Goal: Information Seeking & Learning: Learn about a topic

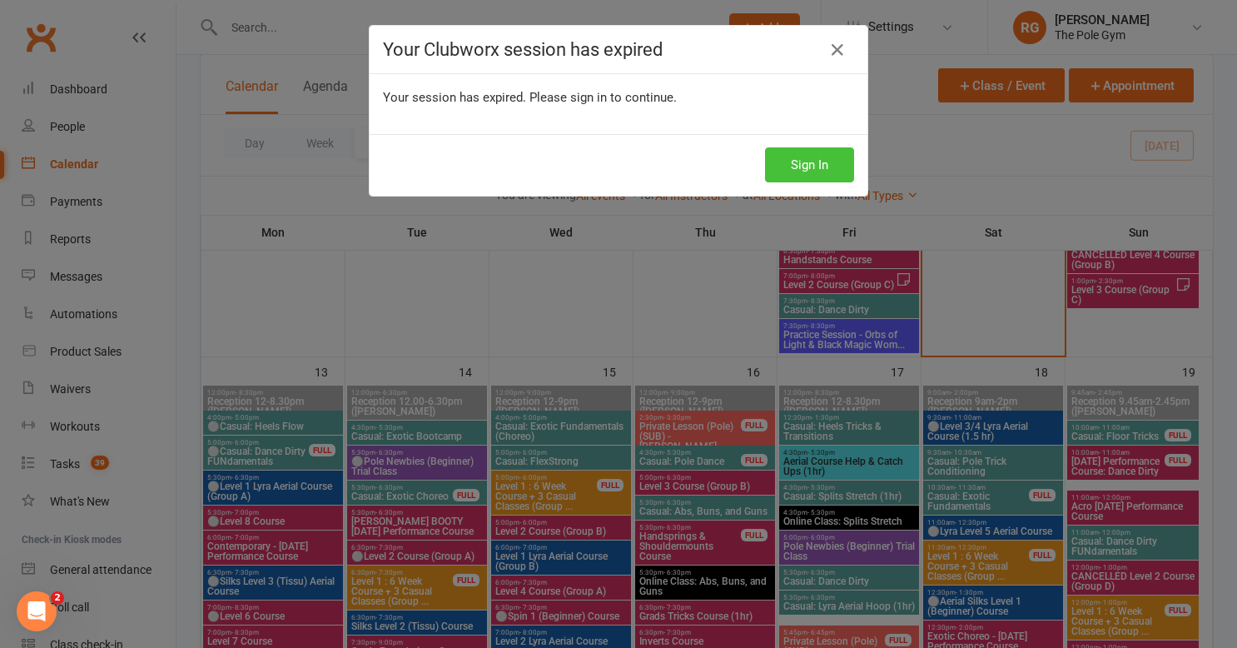
click at [796, 167] on button "Sign In" at bounding box center [809, 164] width 89 height 35
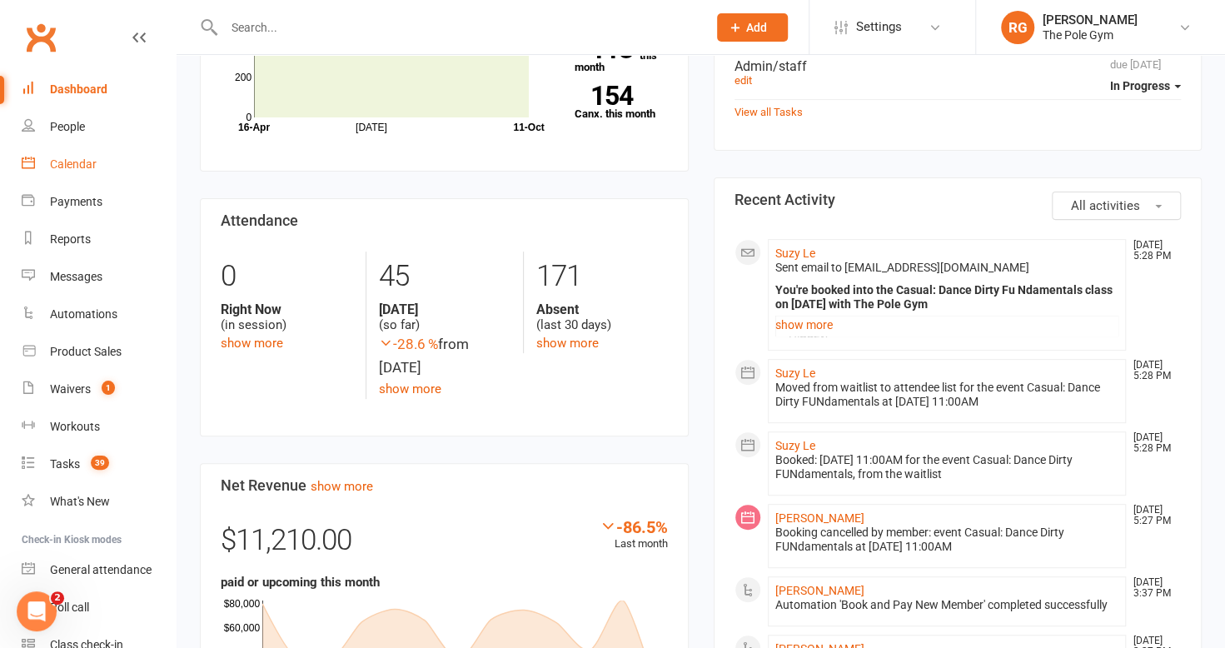
click at [80, 167] on div "Calendar" at bounding box center [73, 163] width 47 height 13
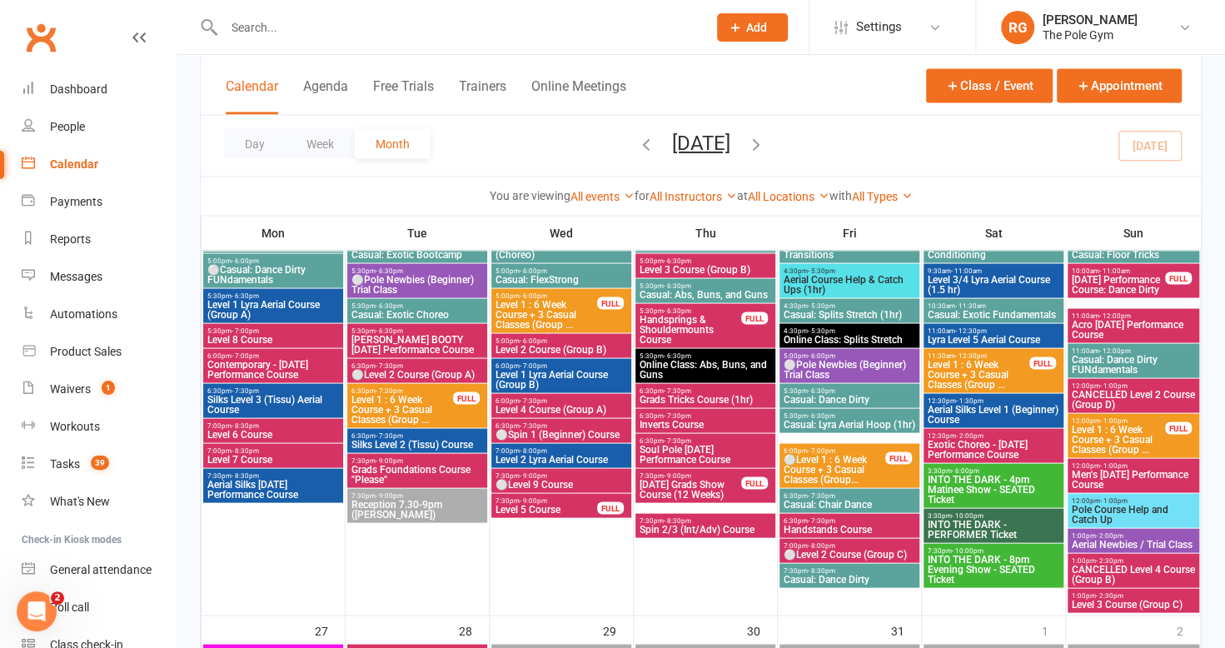
scroll to position [1732, 0]
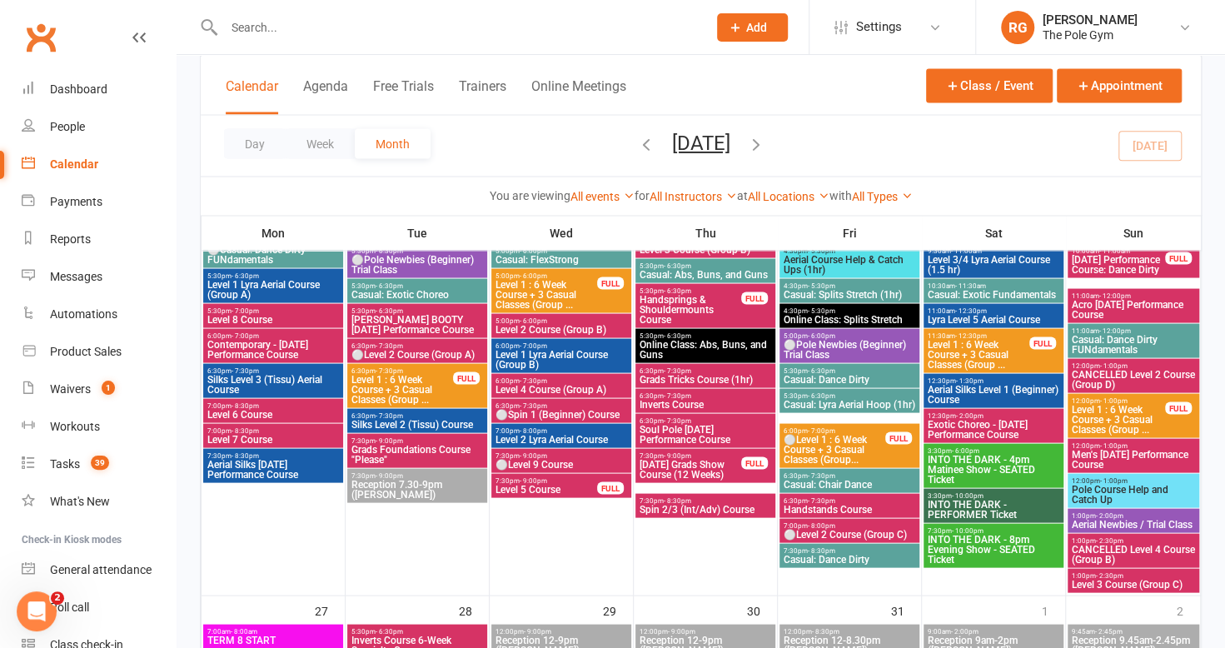
click at [982, 461] on span "INTO THE DARK - 4pm Matinee Show - SEATED Ticket" at bounding box center [993, 469] width 133 height 30
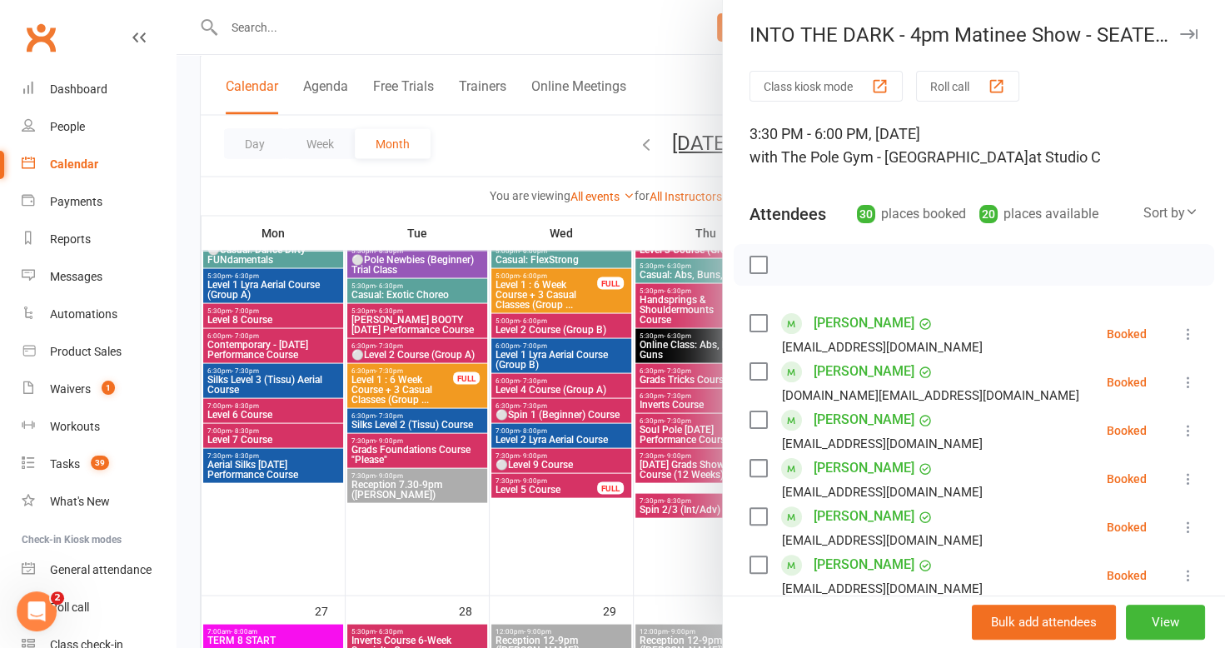
click at [1178, 42] on button "button" at bounding box center [1188, 34] width 20 height 20
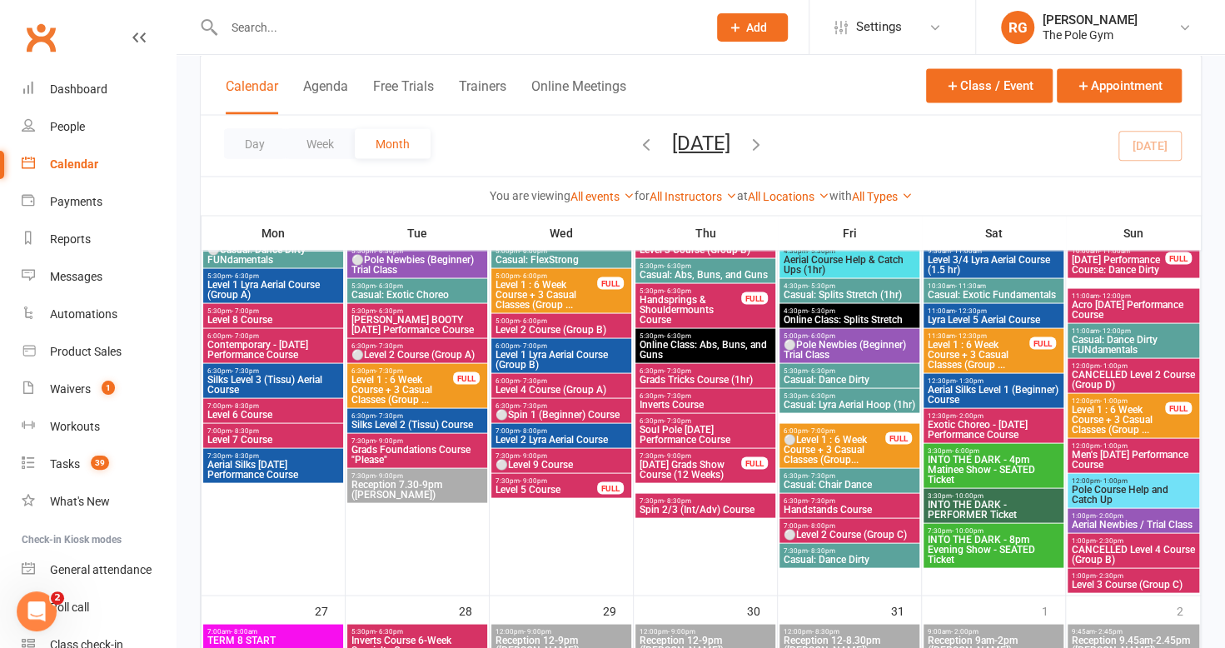
click at [964, 547] on span "INTO THE DARK - 8pm Evening Show - SEATED Ticket" at bounding box center [993, 549] width 133 height 30
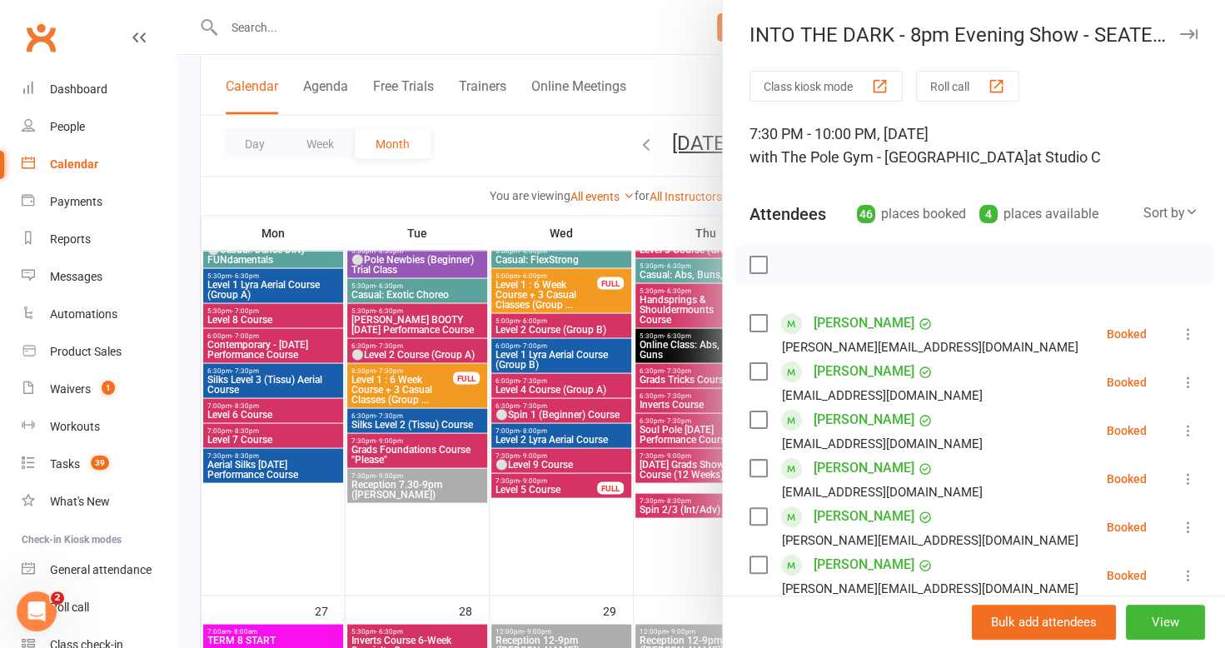
click at [1180, 34] on div "INTO THE DARK - 8pm Evening Show - SEATED Ticket" at bounding box center [974, 34] width 502 height 23
click at [1180, 37] on icon "button" at bounding box center [1188, 34] width 17 height 10
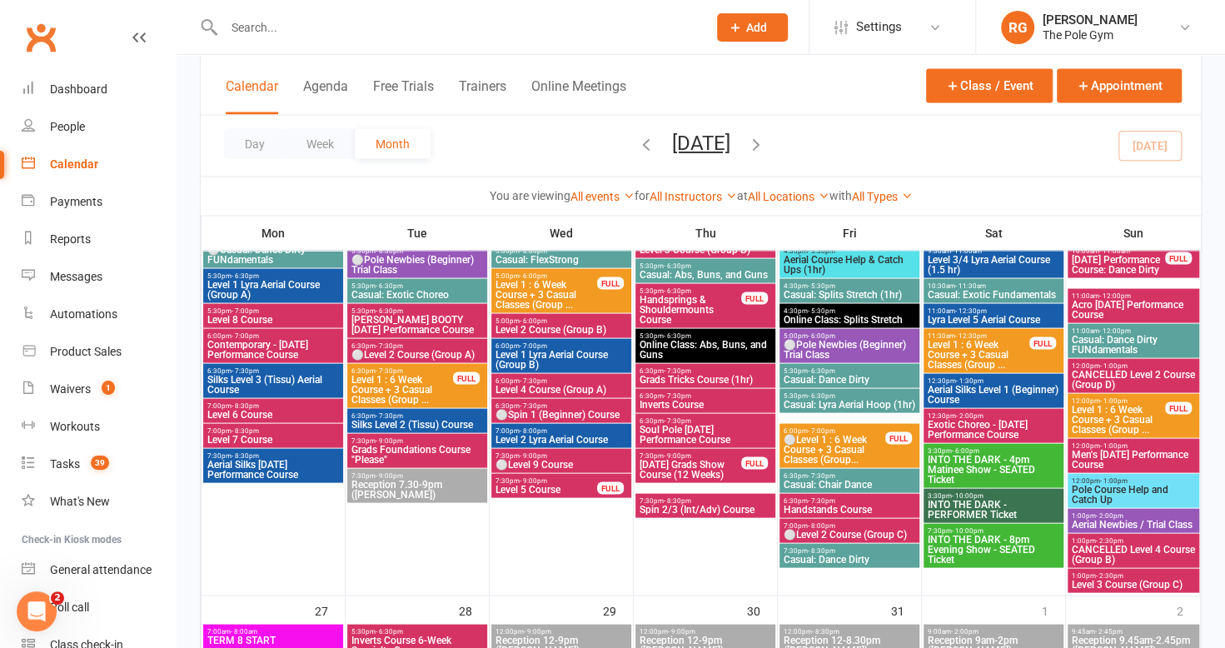
click at [939, 483] on span "INTO THE DARK - 4pm Matinee Show - SEATED Ticket" at bounding box center [993, 469] width 133 height 30
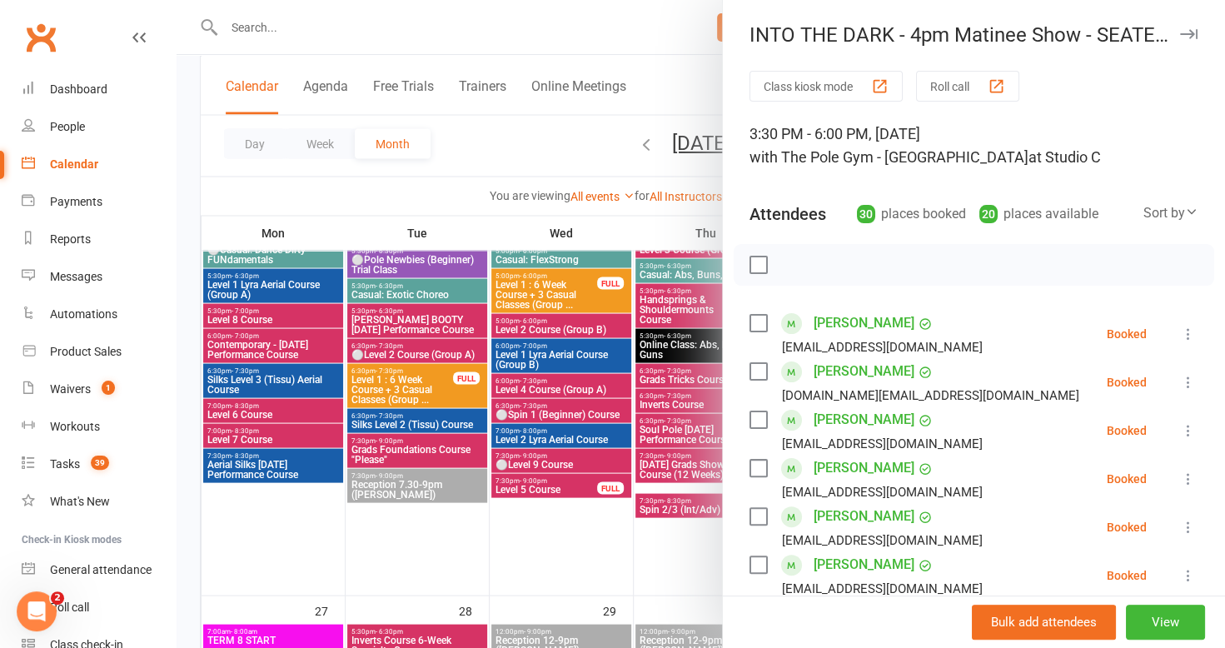
click at [1180, 37] on icon "button" at bounding box center [1188, 34] width 17 height 10
